Goal: Transaction & Acquisition: Purchase product/service

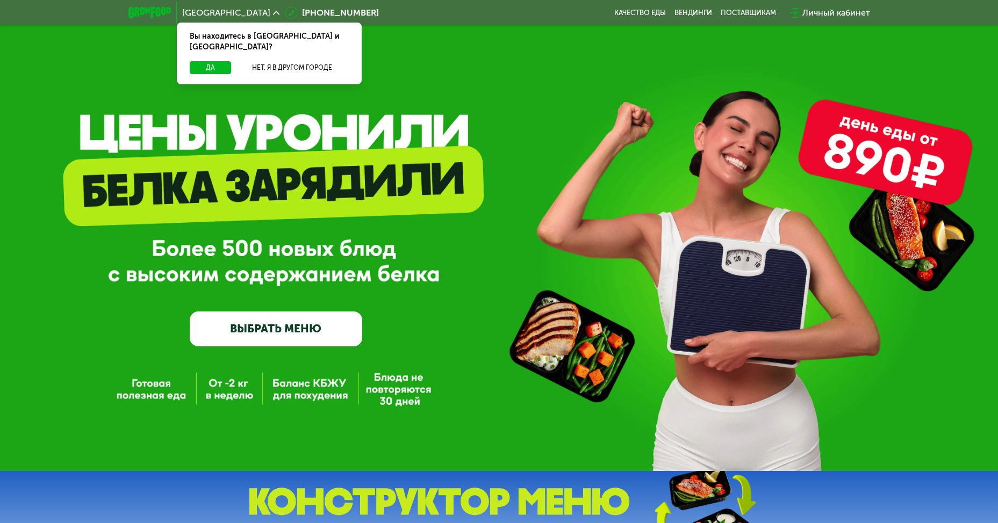
click at [286, 335] on link "ВЫБРАТЬ МЕНЮ" at bounding box center [276, 329] width 172 height 34
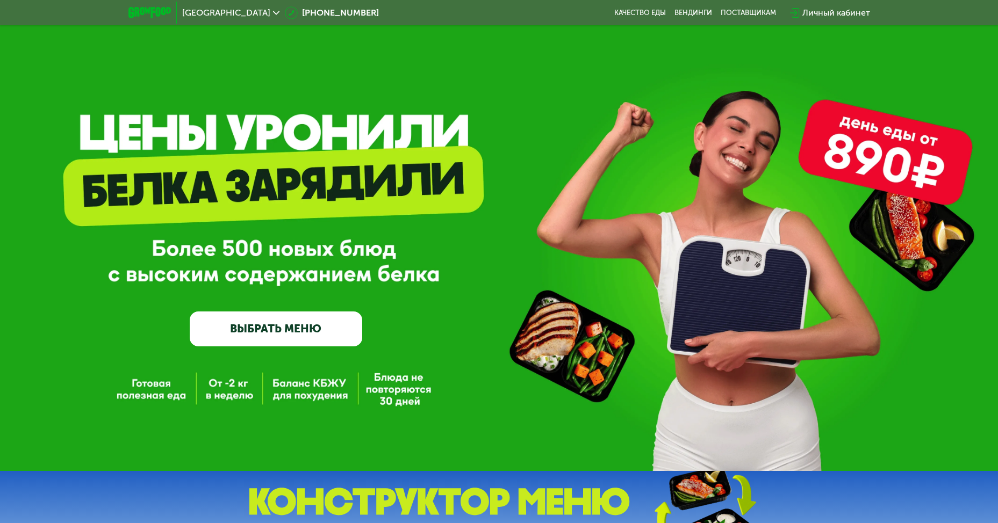
drag, startPoint x: 888, startPoint y: 159, endPoint x: 912, endPoint y: 178, distance: 30.2
click at [901, 178] on div "GrowFood — доставка правильного питания ВЫБРАТЬ МЕНЮ" at bounding box center [499, 235] width 998 height 471
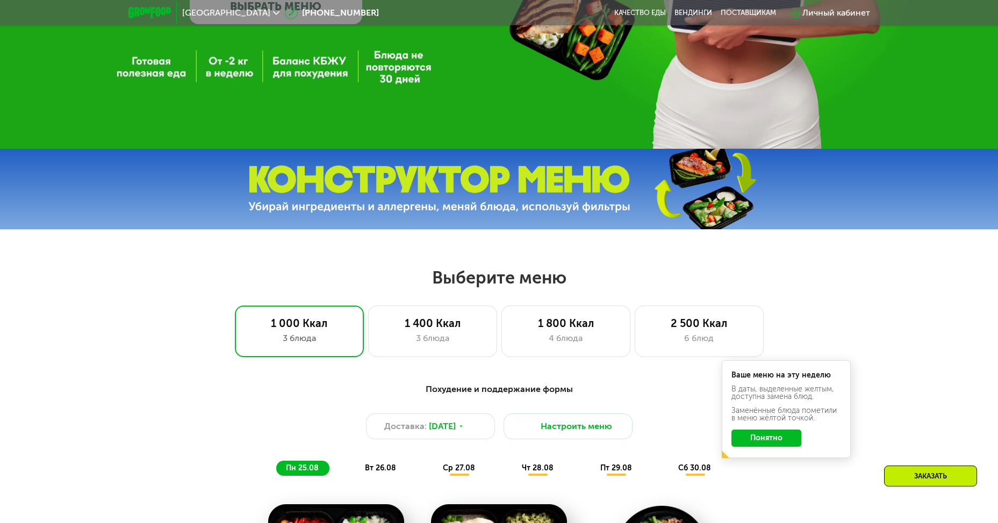
scroll to position [591, 0]
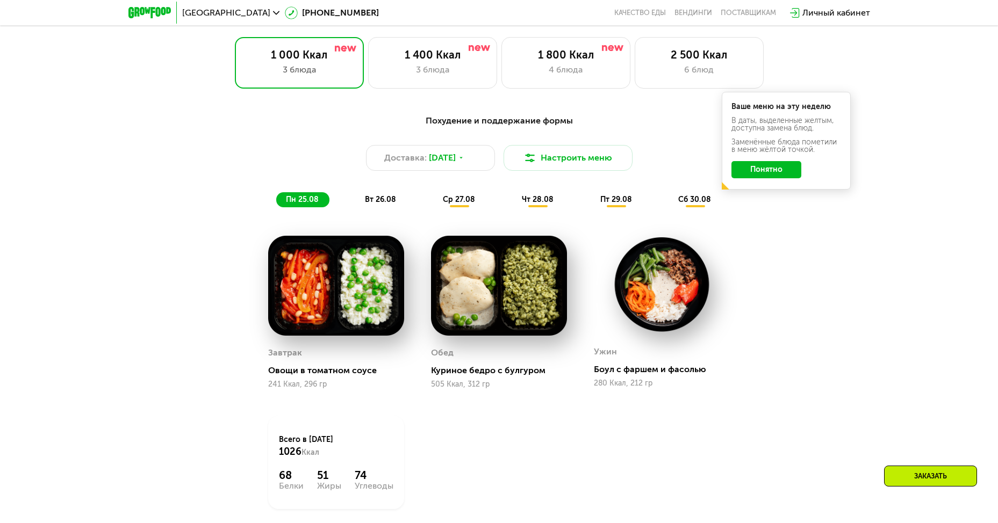
click at [769, 177] on button "Понятно" at bounding box center [766, 169] width 70 height 17
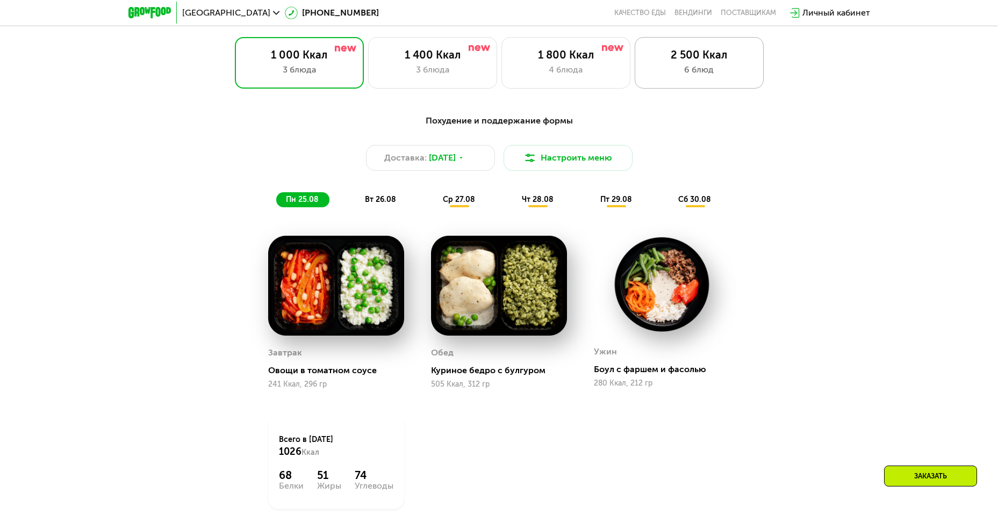
click at [692, 53] on div "2 500 Ккал" at bounding box center [699, 54] width 106 height 13
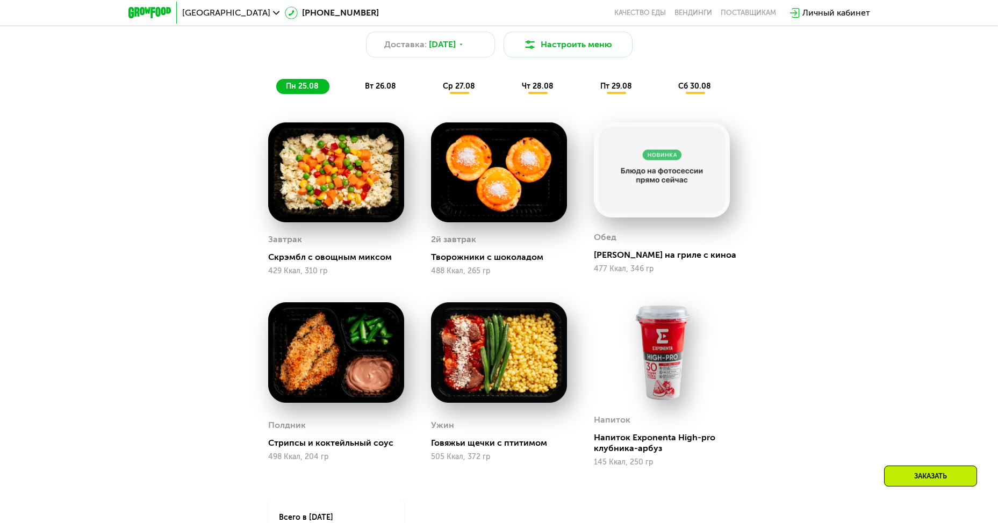
scroll to position [698, 0]
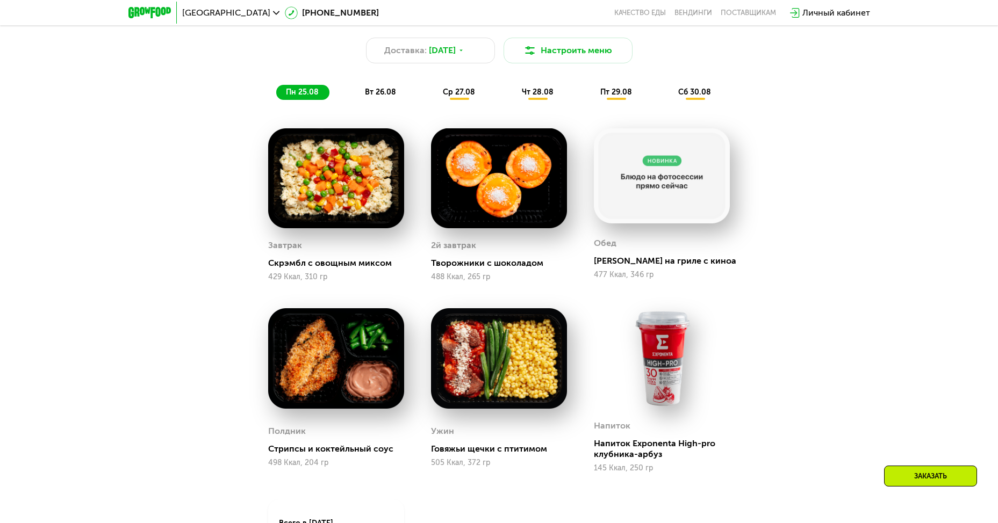
click at [433, 90] on div "вт 26.08" at bounding box center [459, 92] width 53 height 15
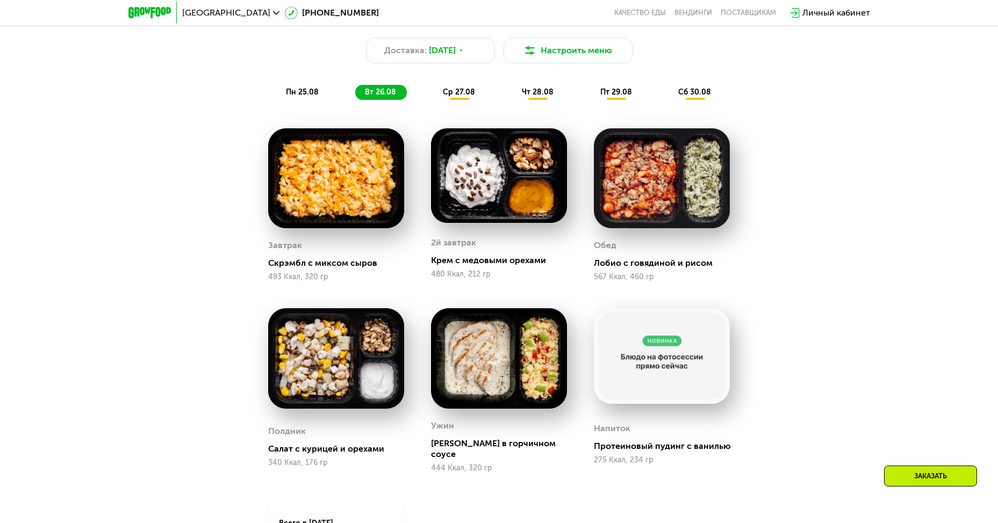
click at [458, 97] on span "ср 27.08" at bounding box center [459, 92] width 32 height 9
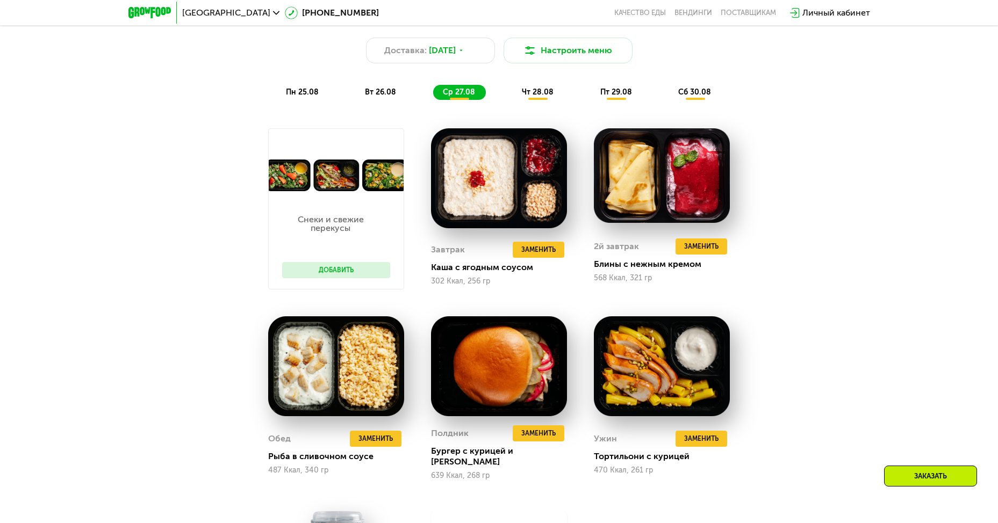
click at [319, 277] on button "Добавить" at bounding box center [336, 270] width 108 height 16
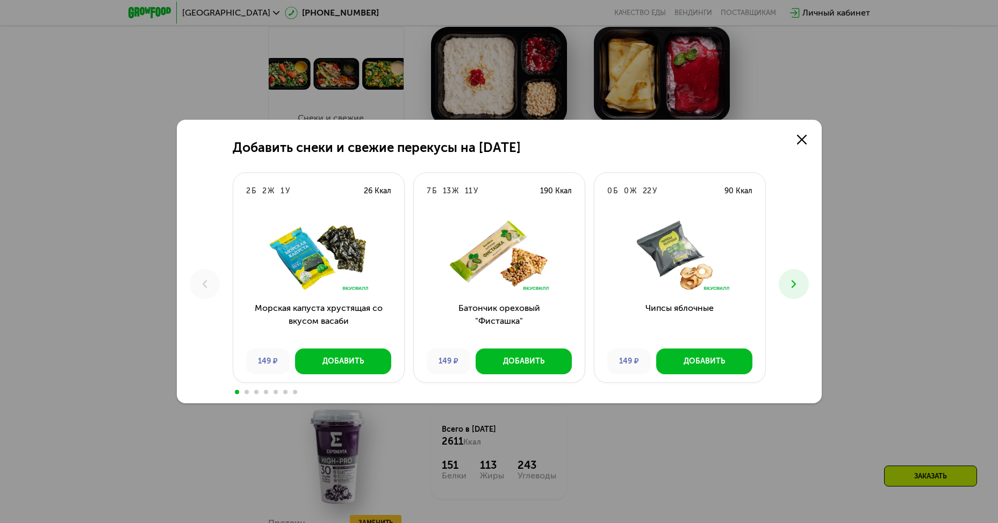
scroll to position [752, 0]
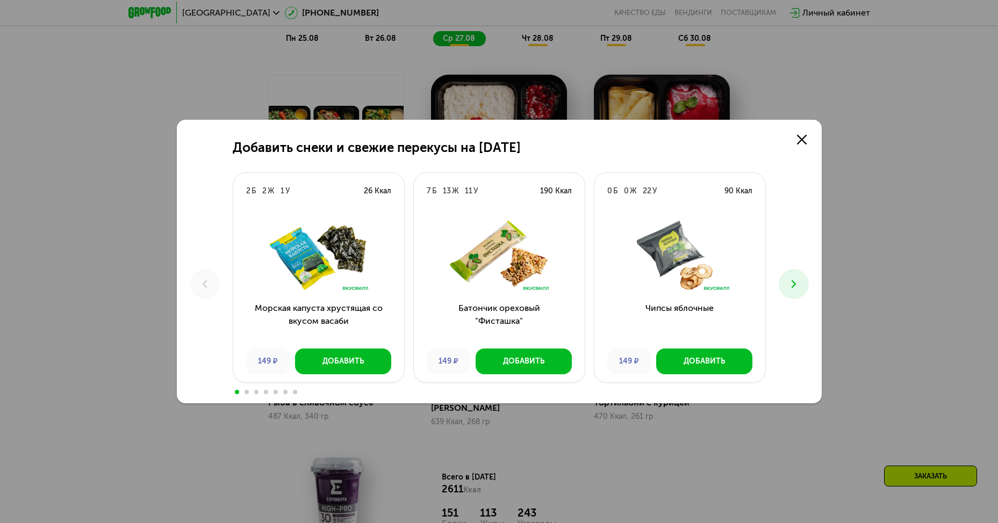
click at [793, 284] on icon at bounding box center [793, 284] width 13 height 13
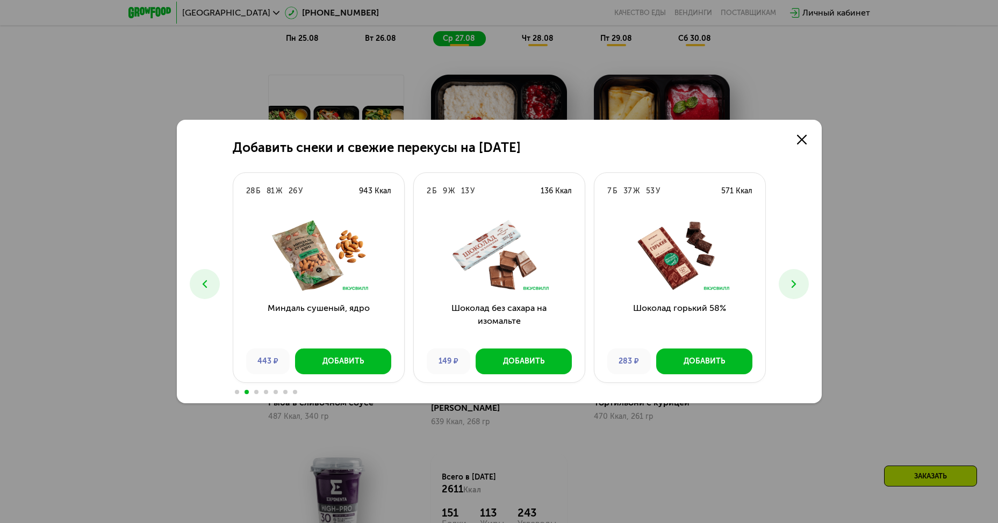
click at [793, 284] on icon at bounding box center [793, 284] width 13 height 13
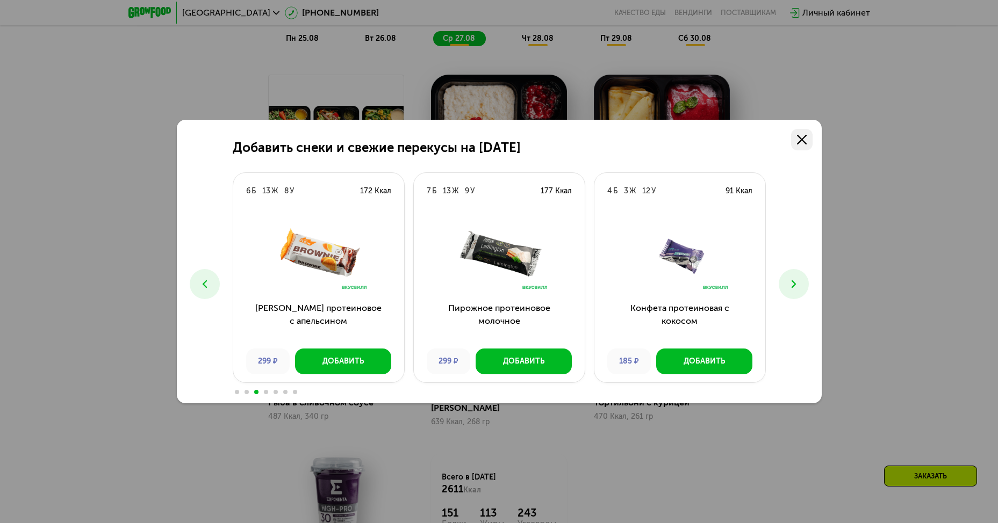
click at [798, 142] on icon at bounding box center [802, 140] width 10 height 10
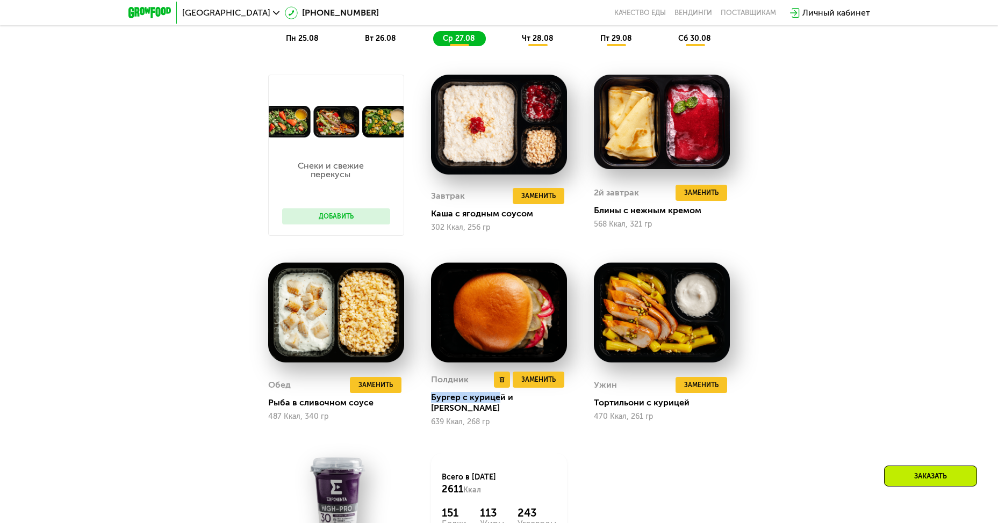
drag, startPoint x: 431, startPoint y: 404, endPoint x: 499, endPoint y: 404, distance: 67.7
click at [499, 404] on div "Бургер с курицей и [PERSON_NAME]" at bounding box center [503, 402] width 145 height 21
click at [875, 258] on div "Сбалансированное питание для спортсменов Доставка: [DATE] Настроить меню пн 25.…" at bounding box center [499, 313] width 998 height 751
click at [531, 38] on span "чт 28.08" at bounding box center [538, 38] width 32 height 9
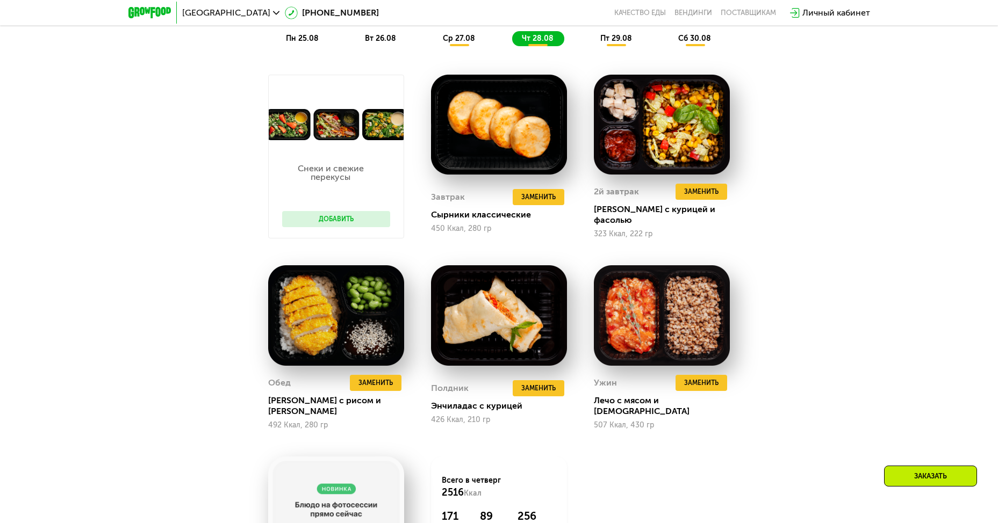
click at [617, 38] on span "пт 29.08" at bounding box center [616, 38] width 32 height 9
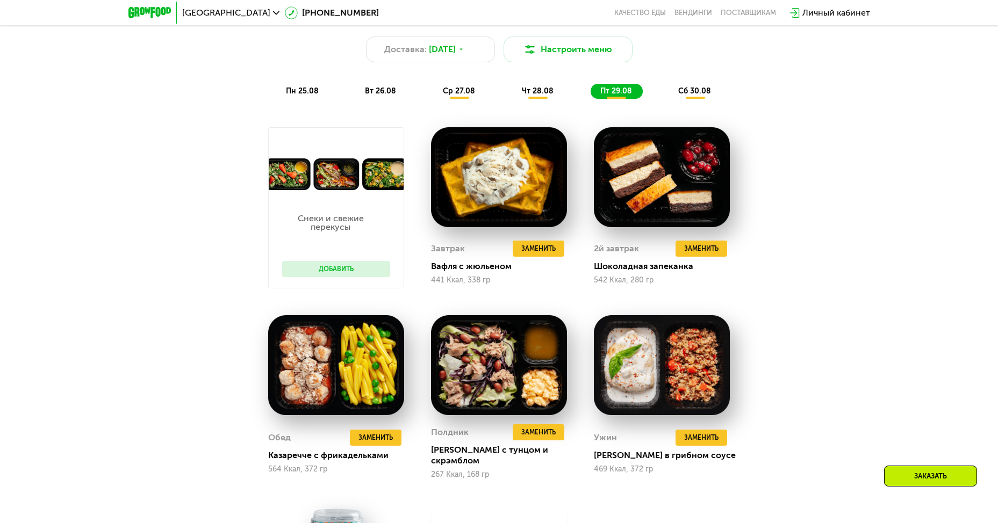
scroll to position [698, 0]
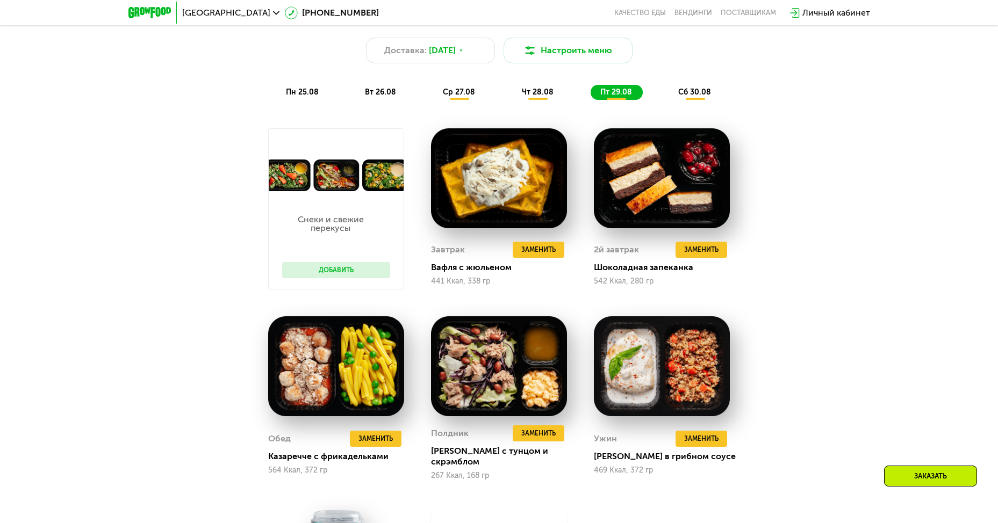
click at [693, 87] on div "Сбалансированное питание для спортсменов Доставка: [DATE] Настроить меню пн 25.…" at bounding box center [499, 53] width 636 height 93
click at [695, 91] on span "сб 30.08" at bounding box center [694, 92] width 33 height 9
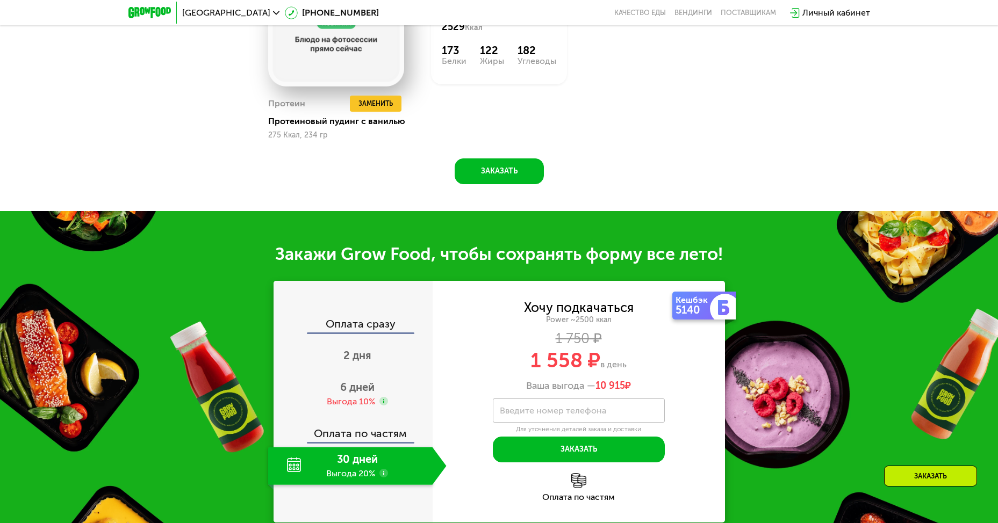
scroll to position [1290, 0]
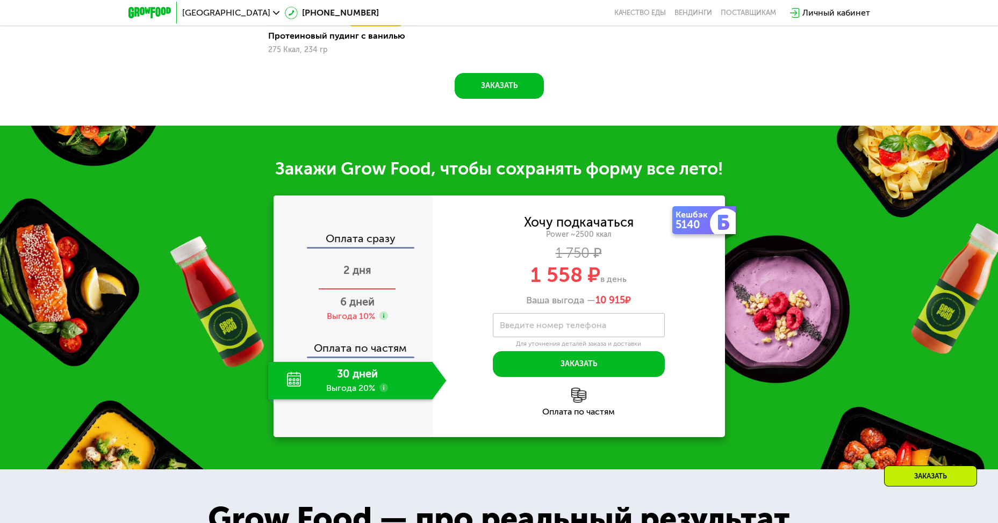
click at [375, 273] on div "2 дня" at bounding box center [357, 272] width 178 height 38
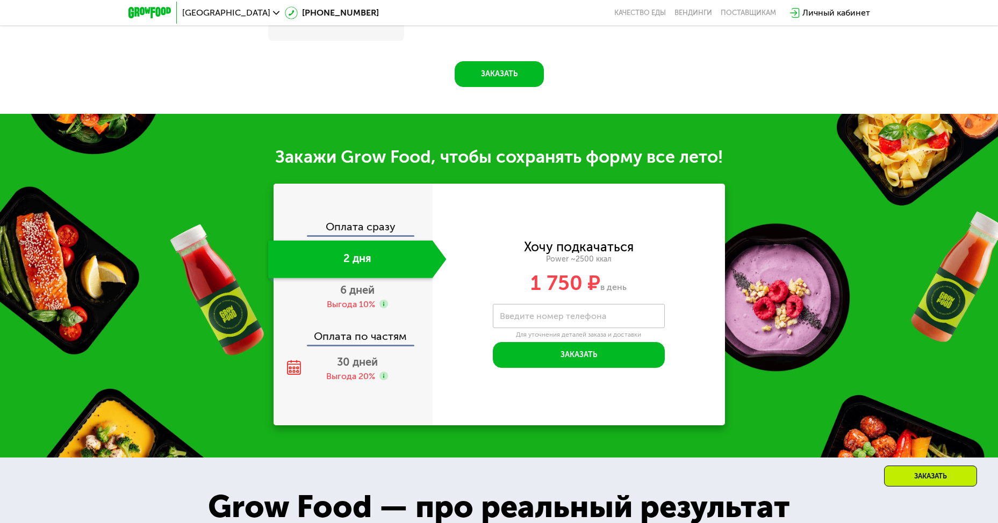
scroll to position [1278, 0]
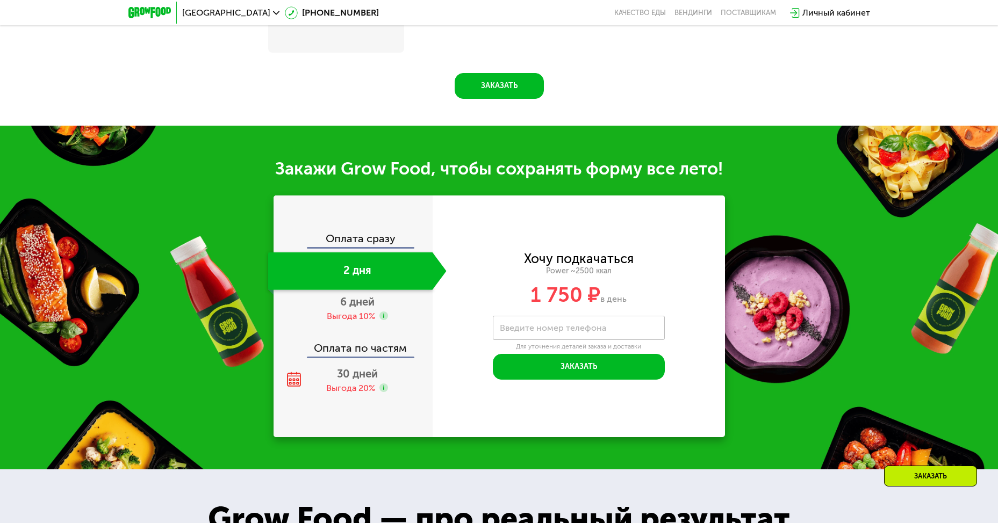
click at [377, 241] on div "Оплата сразу" at bounding box center [354, 240] width 158 height 14
click at [381, 226] on div "Оплата сразу 2 дня 6 дней Выгода 10% Оплата по частям 30 дней Выгода 20%" at bounding box center [352, 317] width 159 height 242
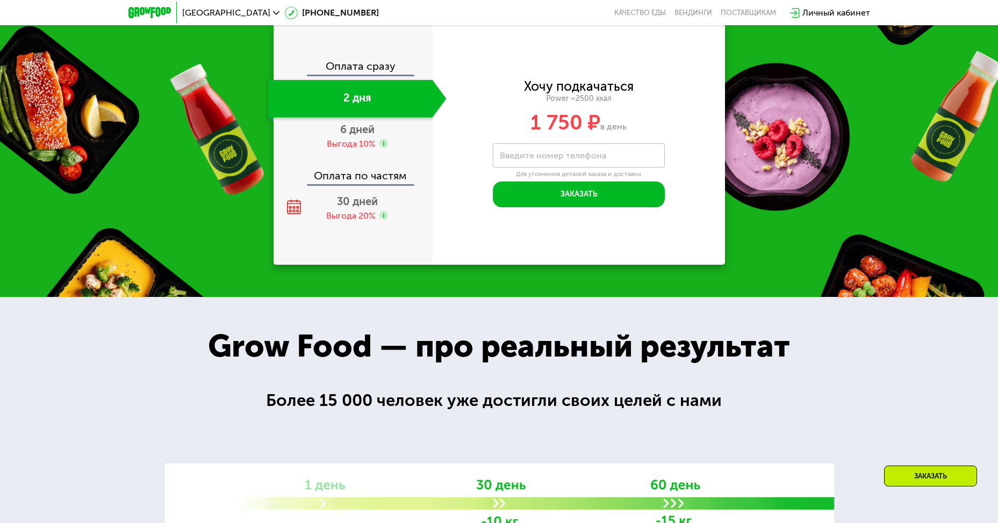
scroll to position [1227, 0]
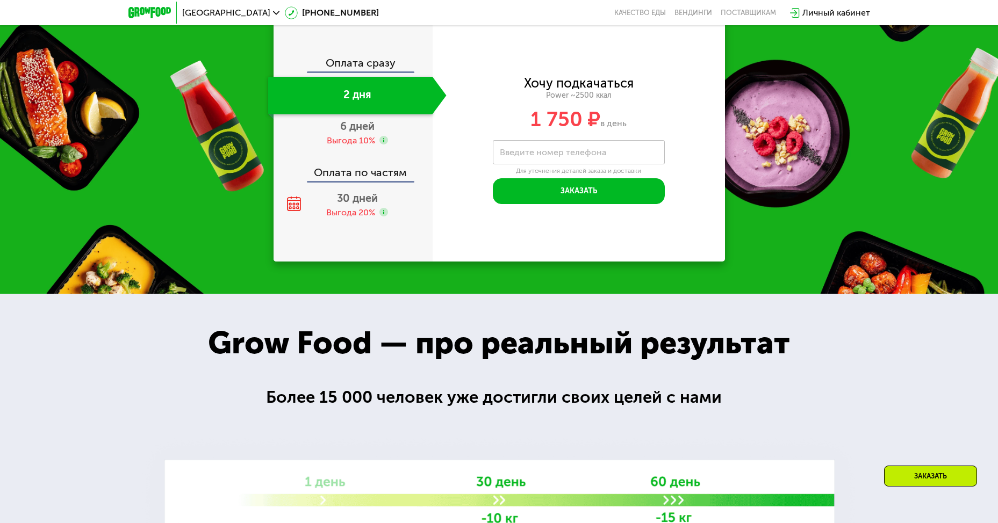
click at [381, 71] on div "Оплата сразу" at bounding box center [354, 64] width 158 height 14
click at [371, 152] on div "6 дней Выгода 10%" at bounding box center [357, 133] width 178 height 38
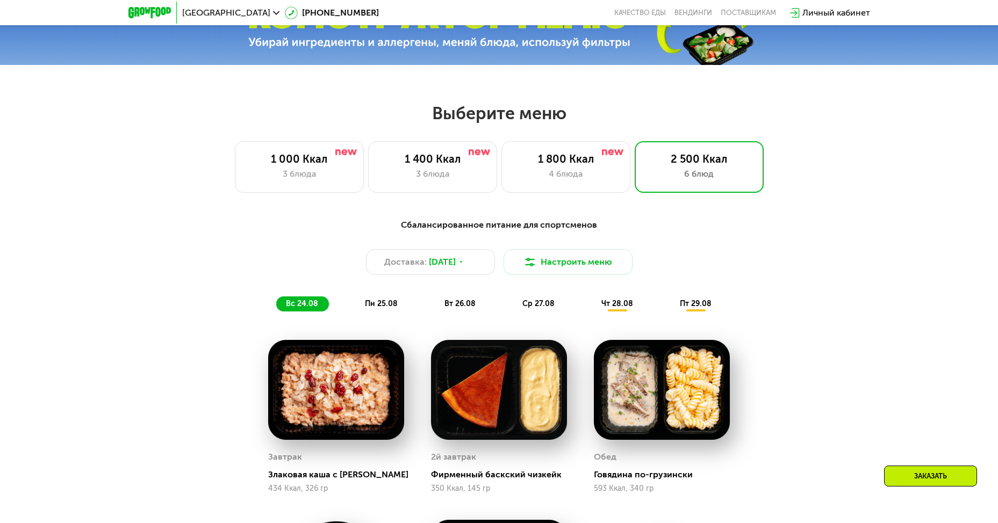
scroll to position [421, 0]
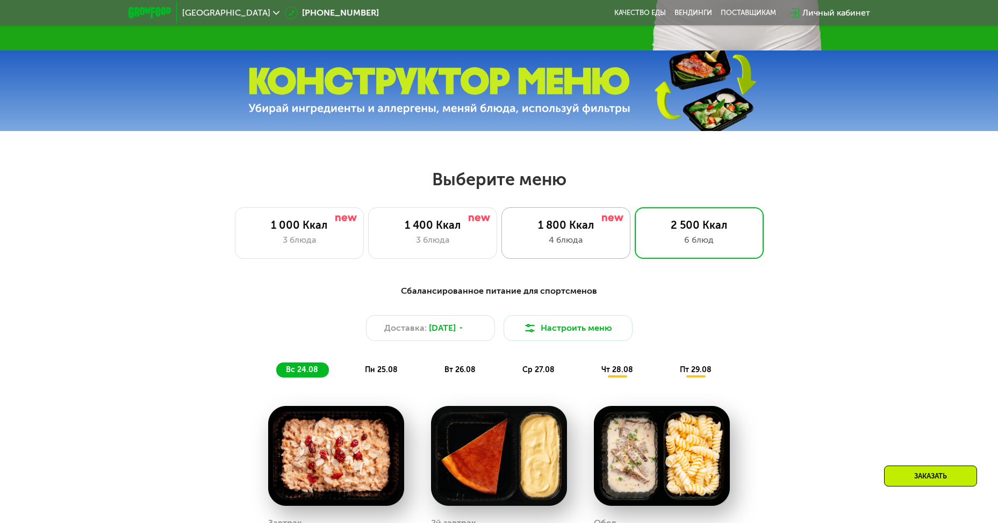
click at [542, 242] on div "4 блюда" at bounding box center [566, 240] width 106 height 13
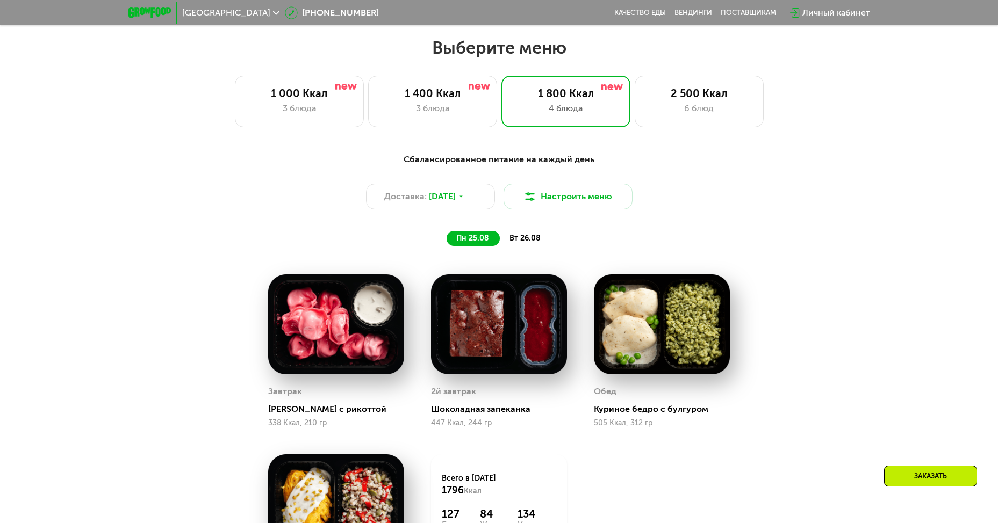
scroll to position [636, 0]
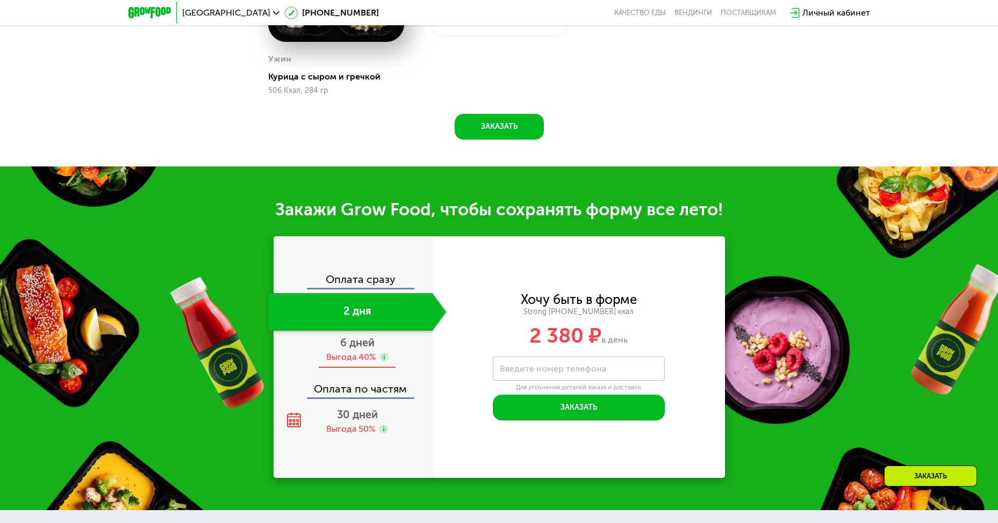
click at [360, 349] on span "6 дней" at bounding box center [357, 342] width 34 height 13
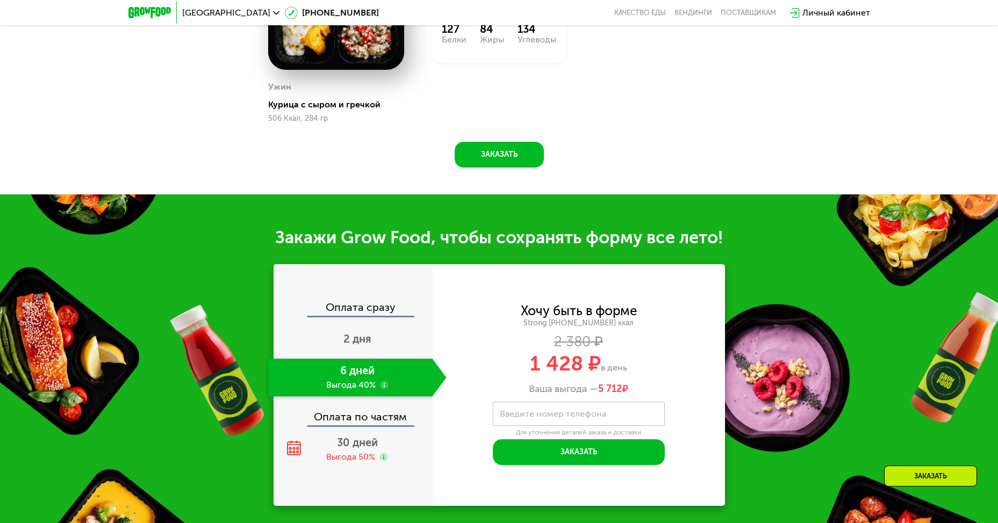
scroll to position [1119, 0]
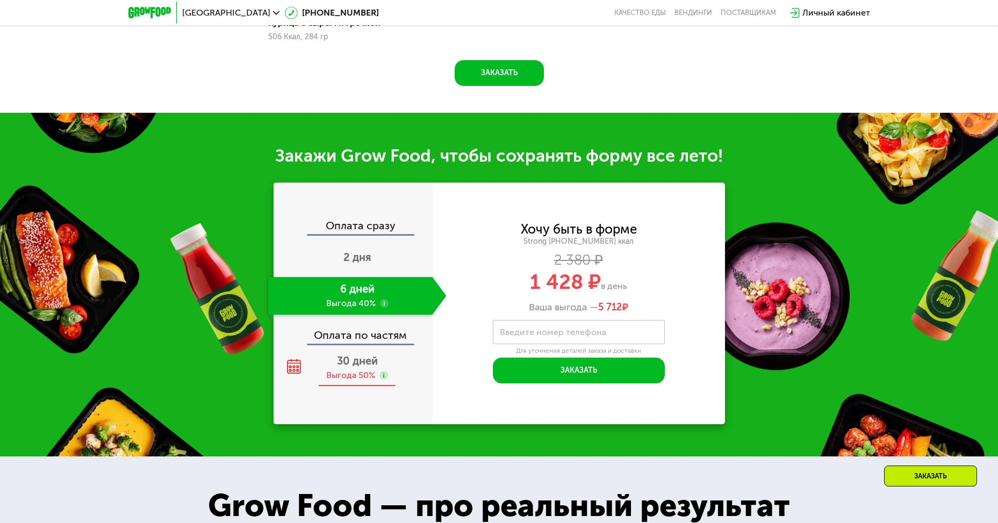
click at [337, 373] on div "30 дней Выгода 50%" at bounding box center [357, 368] width 178 height 38
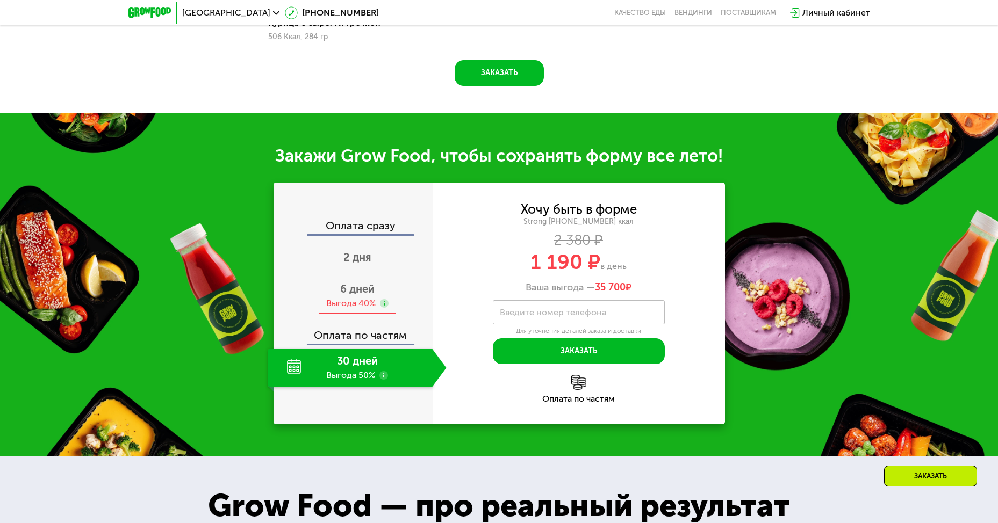
click at [360, 296] on span "6 дней" at bounding box center [357, 289] width 34 height 13
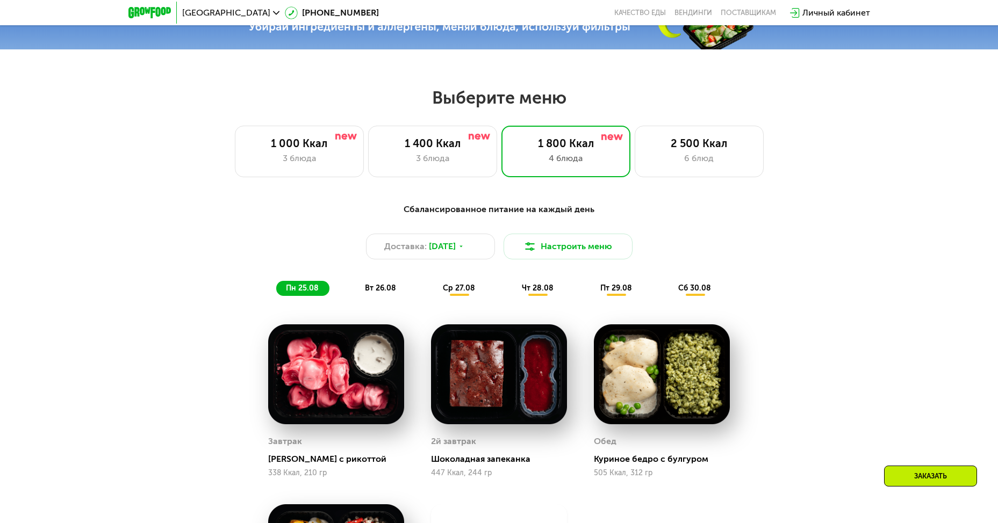
scroll to position [474, 0]
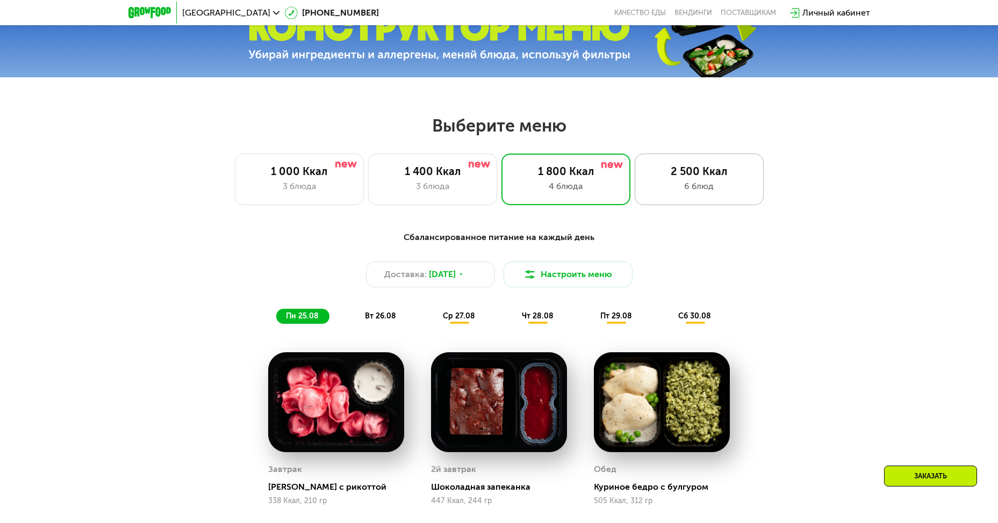
click at [717, 198] on div "2 500 Ккал 6 блюд" at bounding box center [699, 180] width 129 height 52
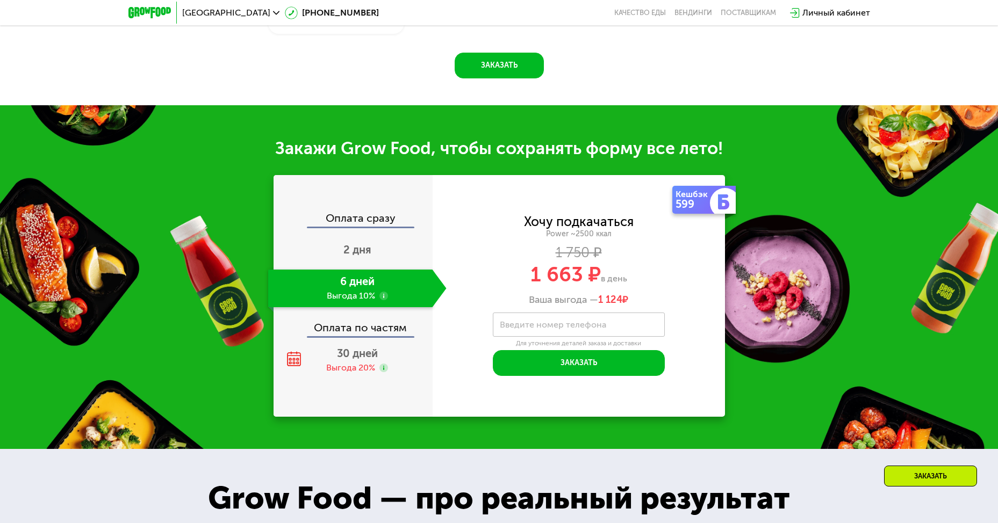
scroll to position [1280, 0]
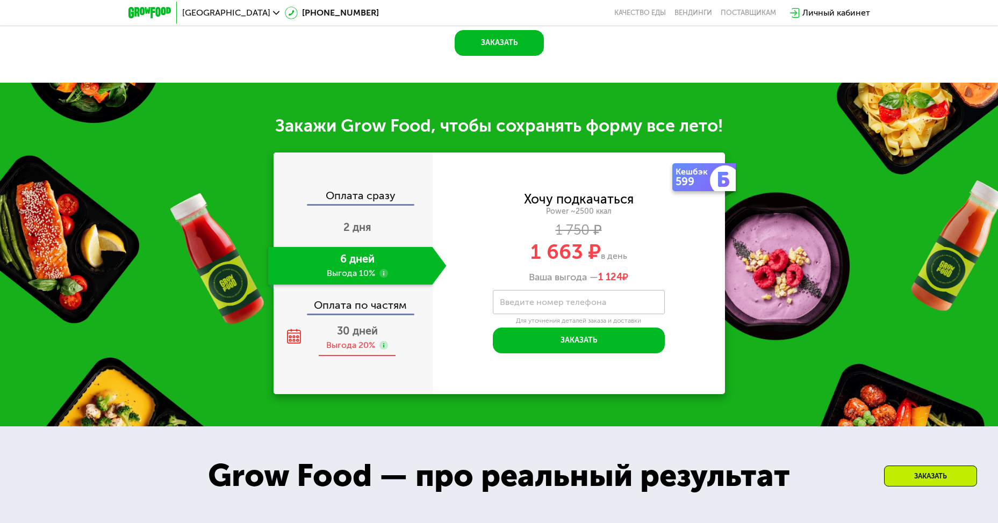
click at [349, 325] on div "30 дней Выгода 20%" at bounding box center [357, 338] width 178 height 38
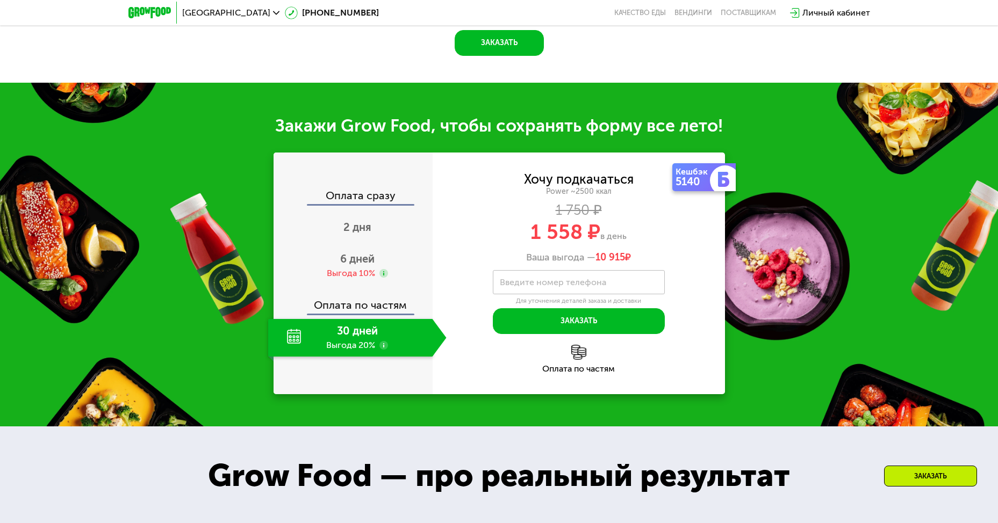
drag, startPoint x: 520, startPoint y: 235, endPoint x: 685, endPoint y: 237, distance: 164.4
click at [685, 237] on div "1 558 ₽ в день" at bounding box center [579, 232] width 292 height 20
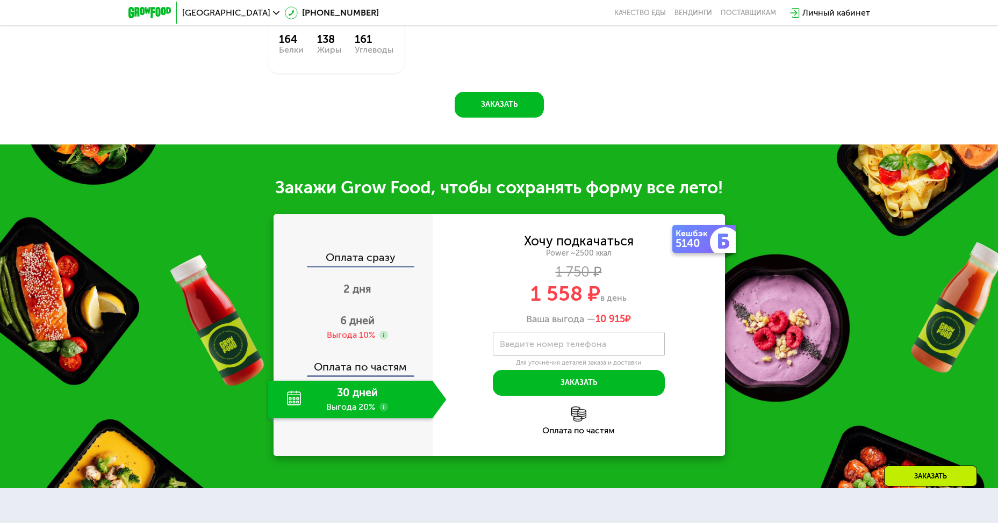
scroll to position [1227, 0]
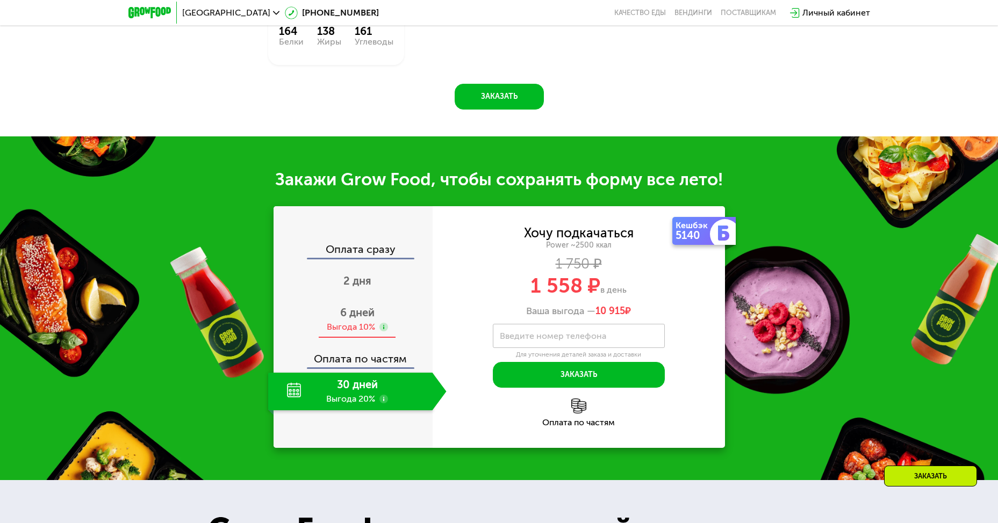
click at [346, 318] on span "6 дней" at bounding box center [357, 312] width 34 height 13
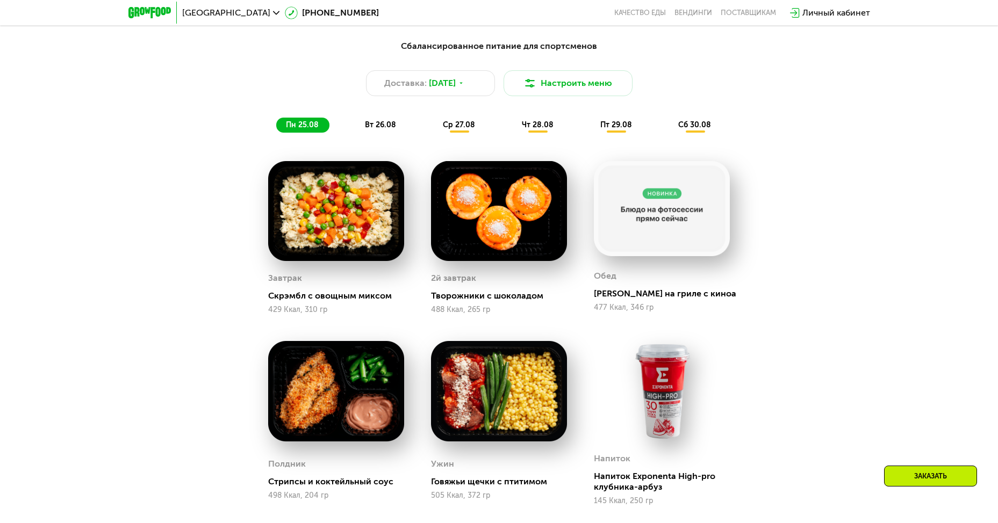
scroll to position [659, 0]
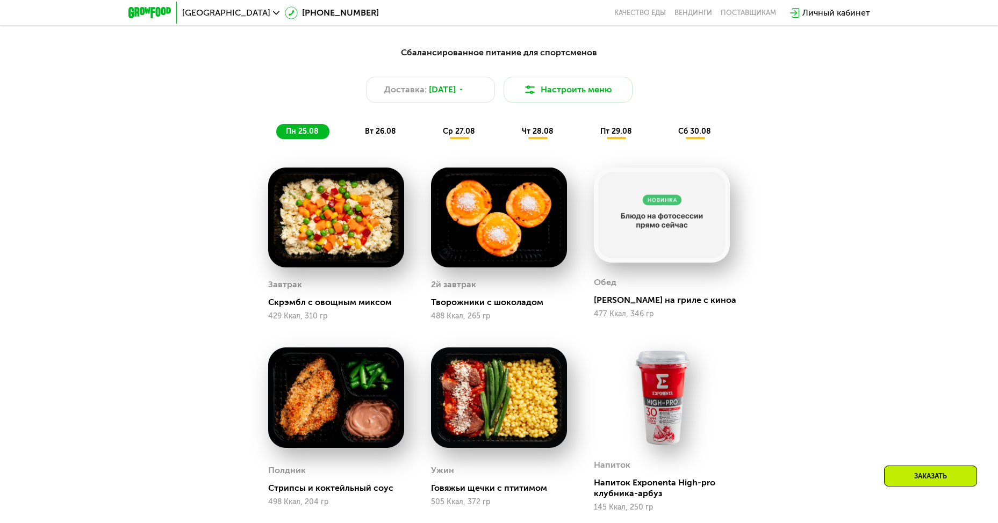
click at [380, 130] on span "вт 26.08" at bounding box center [380, 131] width 31 height 9
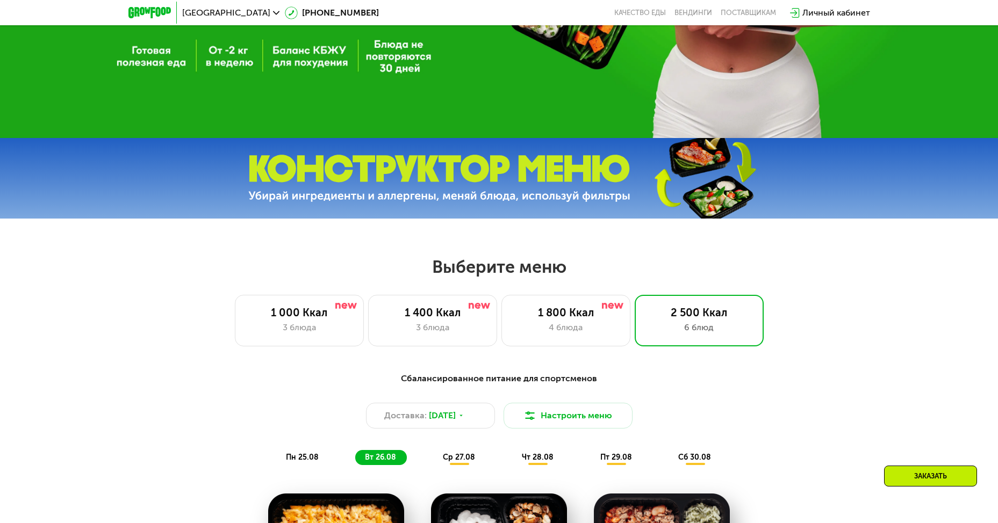
scroll to position [283, 0]
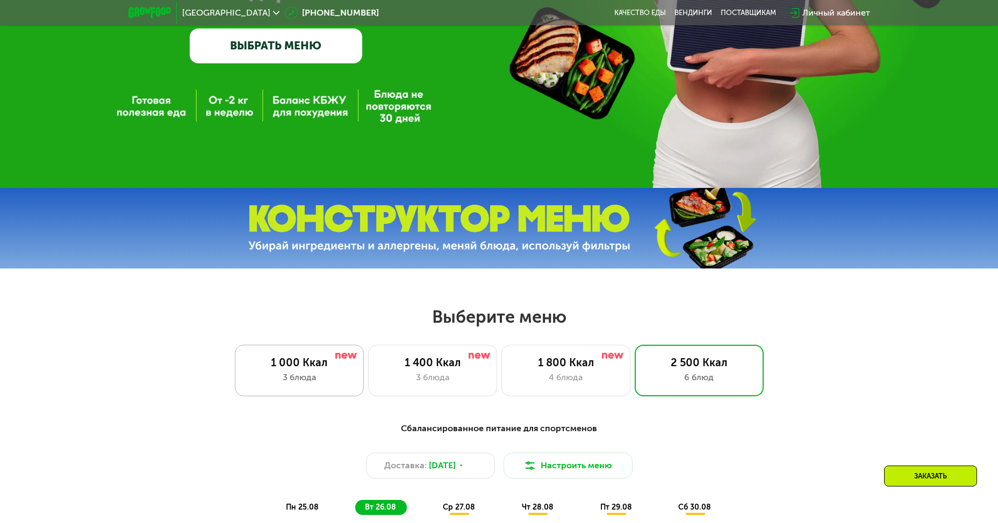
click at [334, 369] on div "1 000 Ккал" at bounding box center [299, 362] width 106 height 13
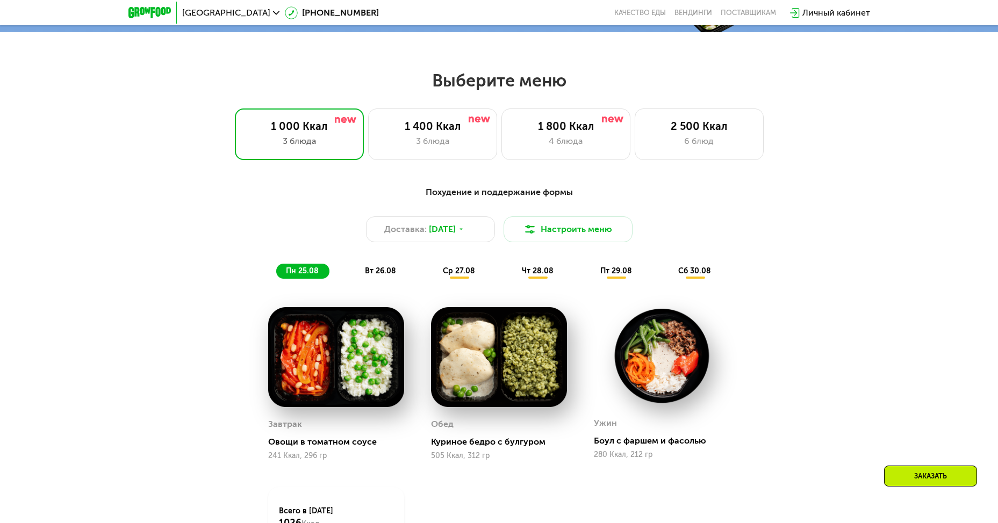
scroll to position [552, 0]
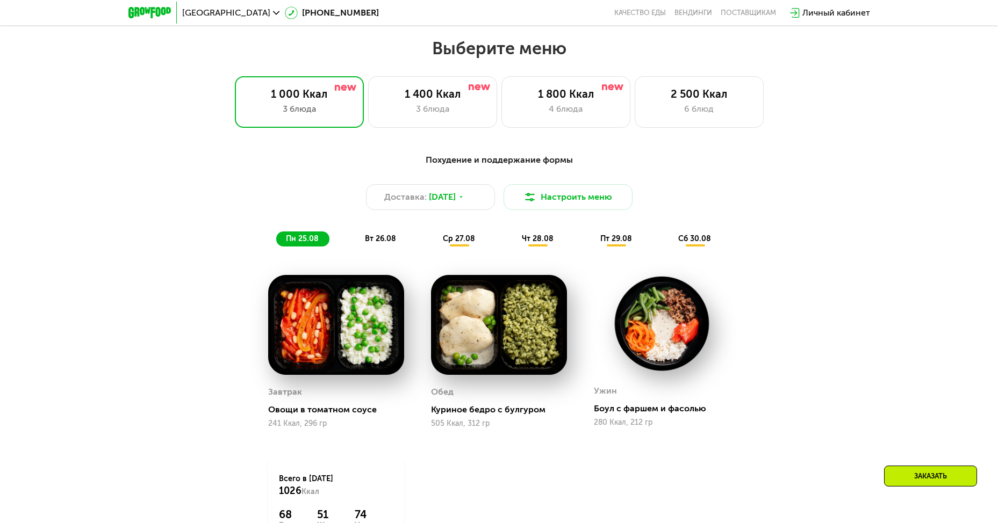
click at [407, 73] on div "Выберите меню 1 000 Ккал 3 блюда 1 400 Ккал 3 блюда 1 800 Ккал 4 блюда 2 500 Кк…" at bounding box center [499, 83] width 998 height 90
click at [407, 96] on div "1 400 Ккал" at bounding box center [432, 94] width 106 height 13
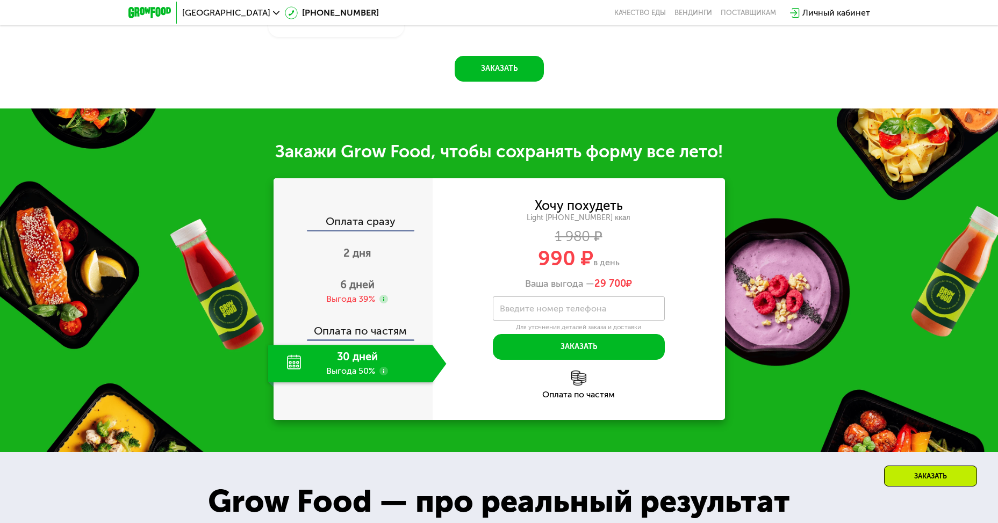
scroll to position [1089, 0]
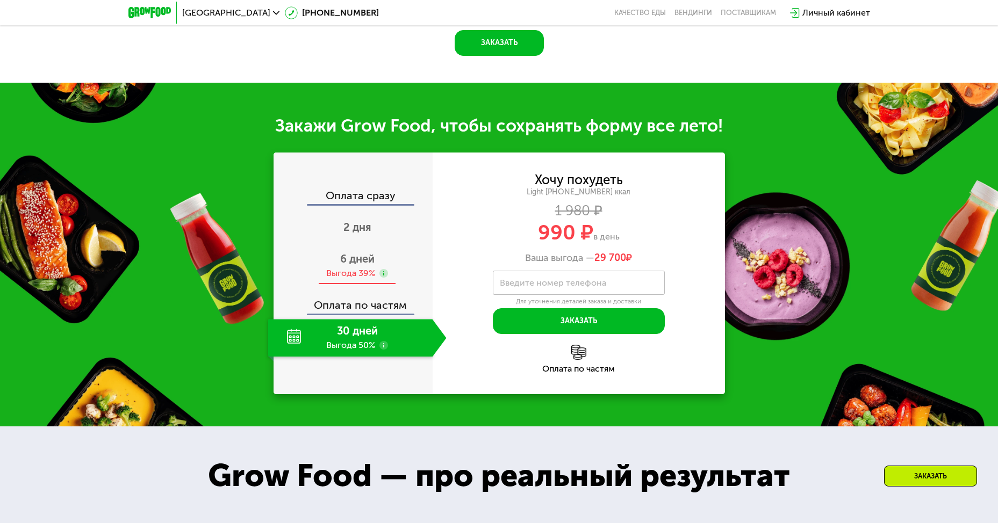
click at [335, 273] on div "Выгода 39%" at bounding box center [350, 274] width 49 height 12
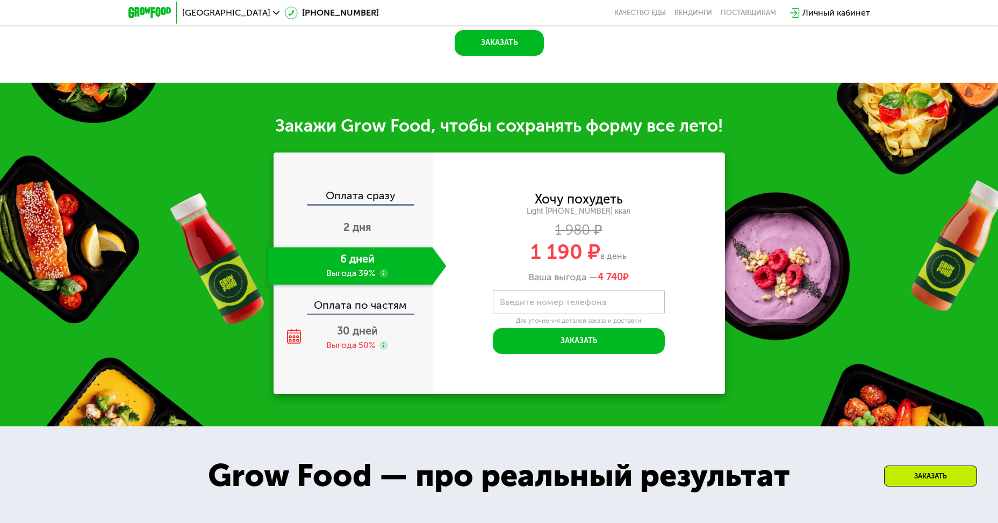
click at [454, 305] on div "Хочу похудеть Light [PHONE_NUMBER] ккал 1 980 ₽ 1 190 ₽ в день Ваша выгода — 4 …" at bounding box center [579, 273] width 292 height 161
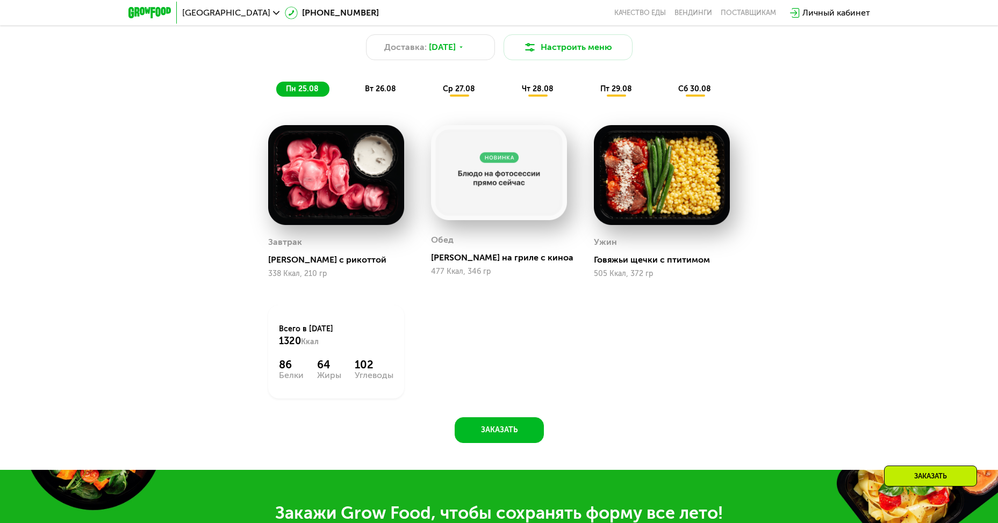
scroll to position [659, 0]
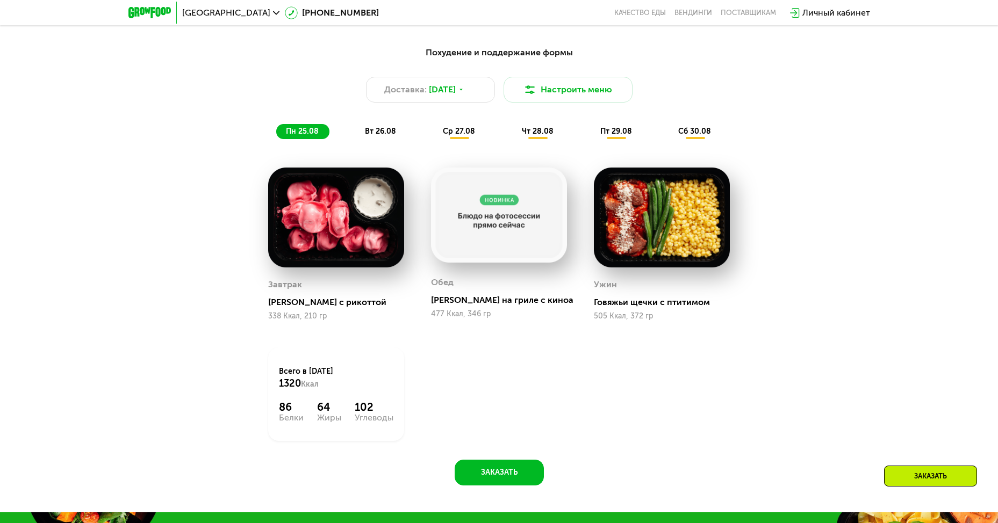
click at [368, 135] on span "вт 26.08" at bounding box center [380, 131] width 31 height 9
